Goal: Find specific page/section: Find specific page/section

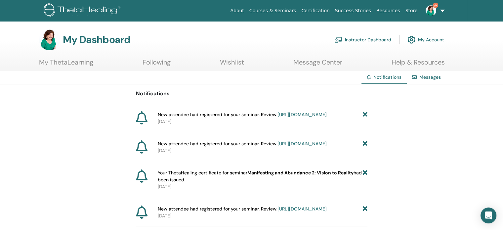
click at [364, 37] on link "Instructor Dashboard" at bounding box center [362, 39] width 57 height 15
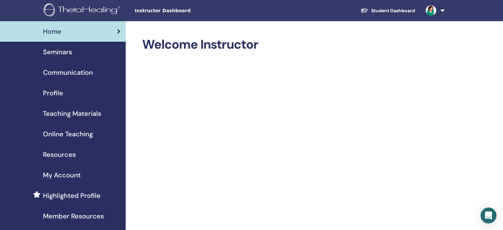
click at [77, 113] on span "Teaching Materials" at bounding box center [72, 113] width 58 height 10
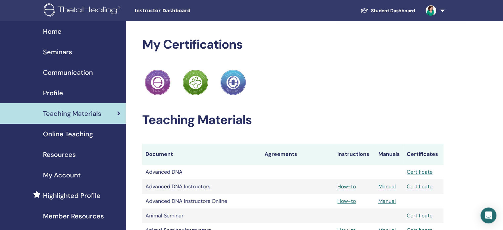
scroll to position [232, 0]
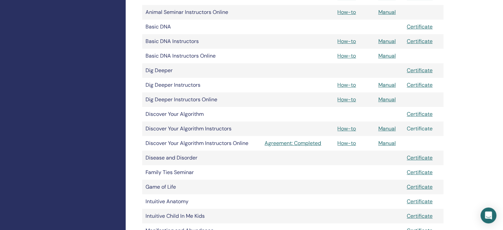
click at [421, 128] on link "Certificate" at bounding box center [420, 128] width 26 height 7
